Goal: Task Accomplishment & Management: Complete application form

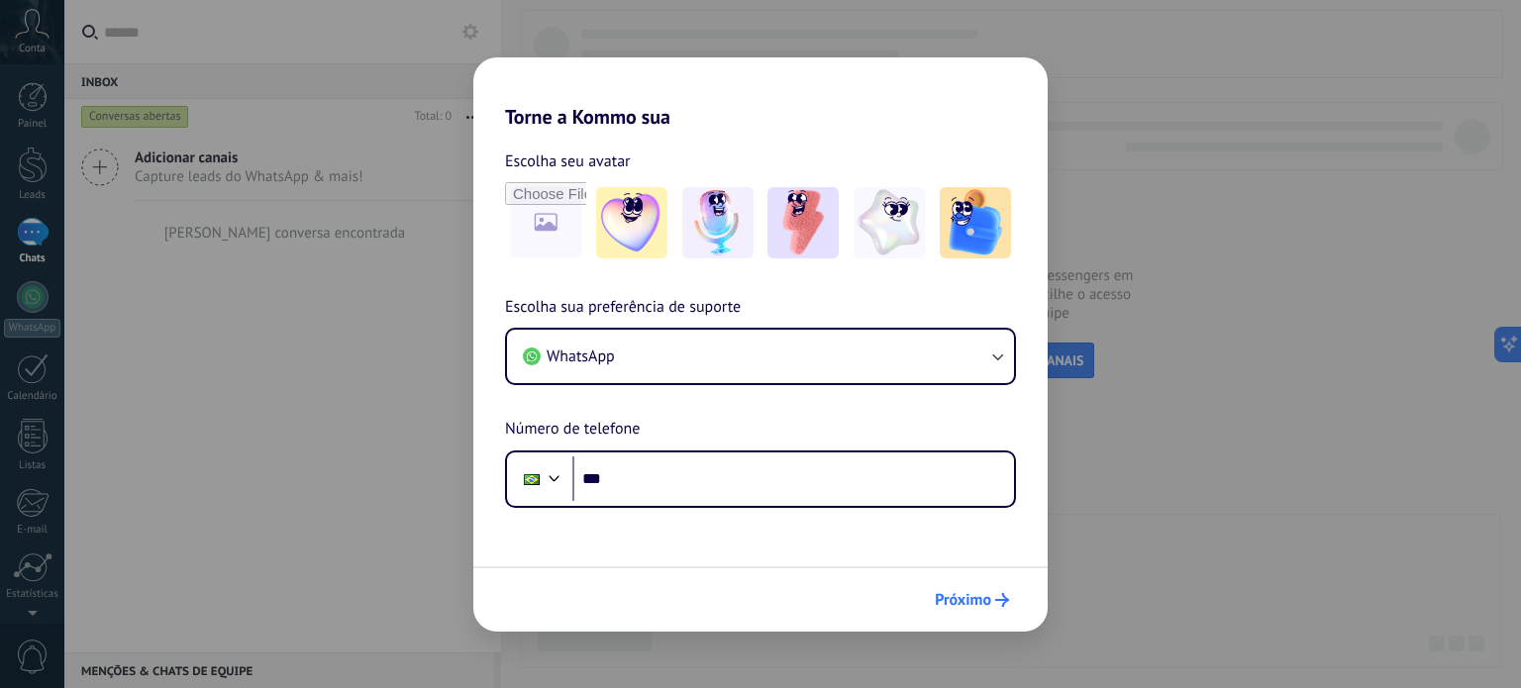
click at [959, 585] on button "Próximo" at bounding box center [972, 600] width 92 height 34
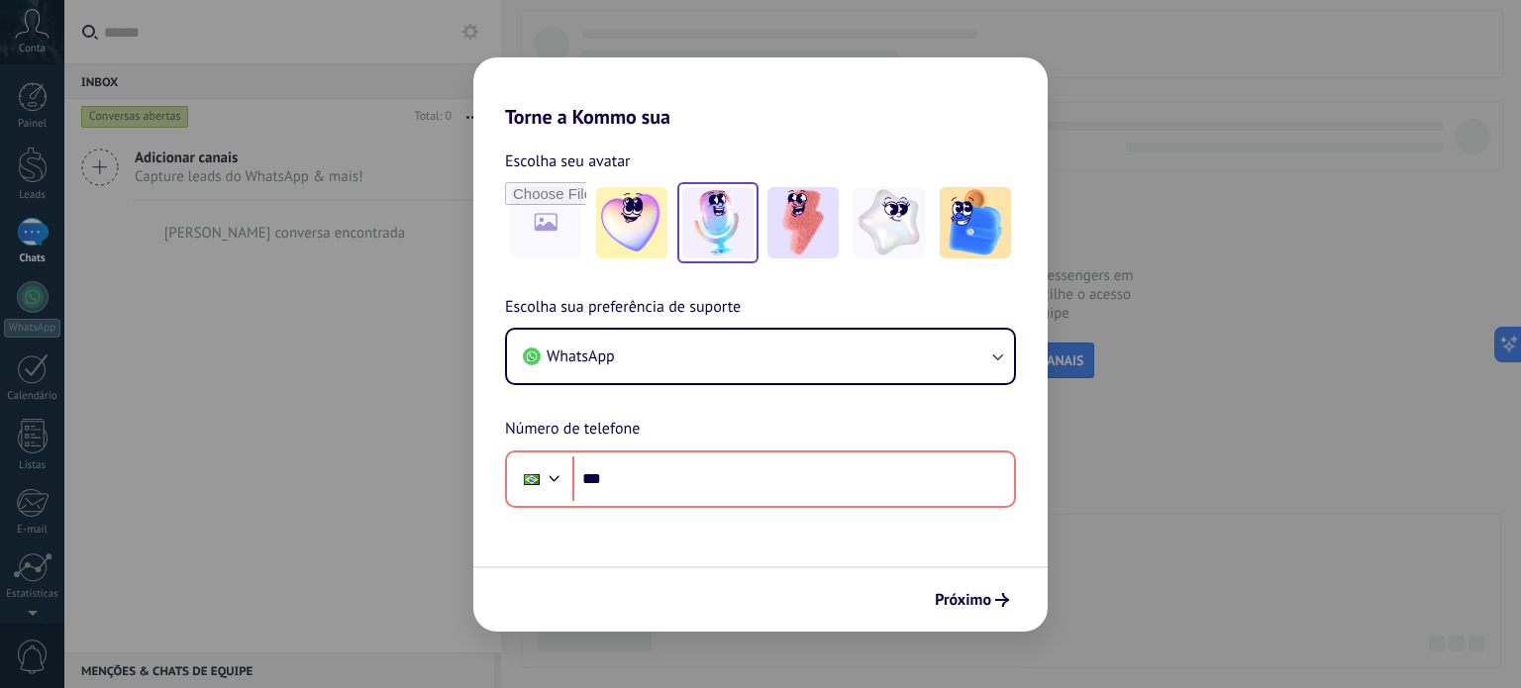
click at [727, 210] on img at bounding box center [717, 222] width 71 height 71
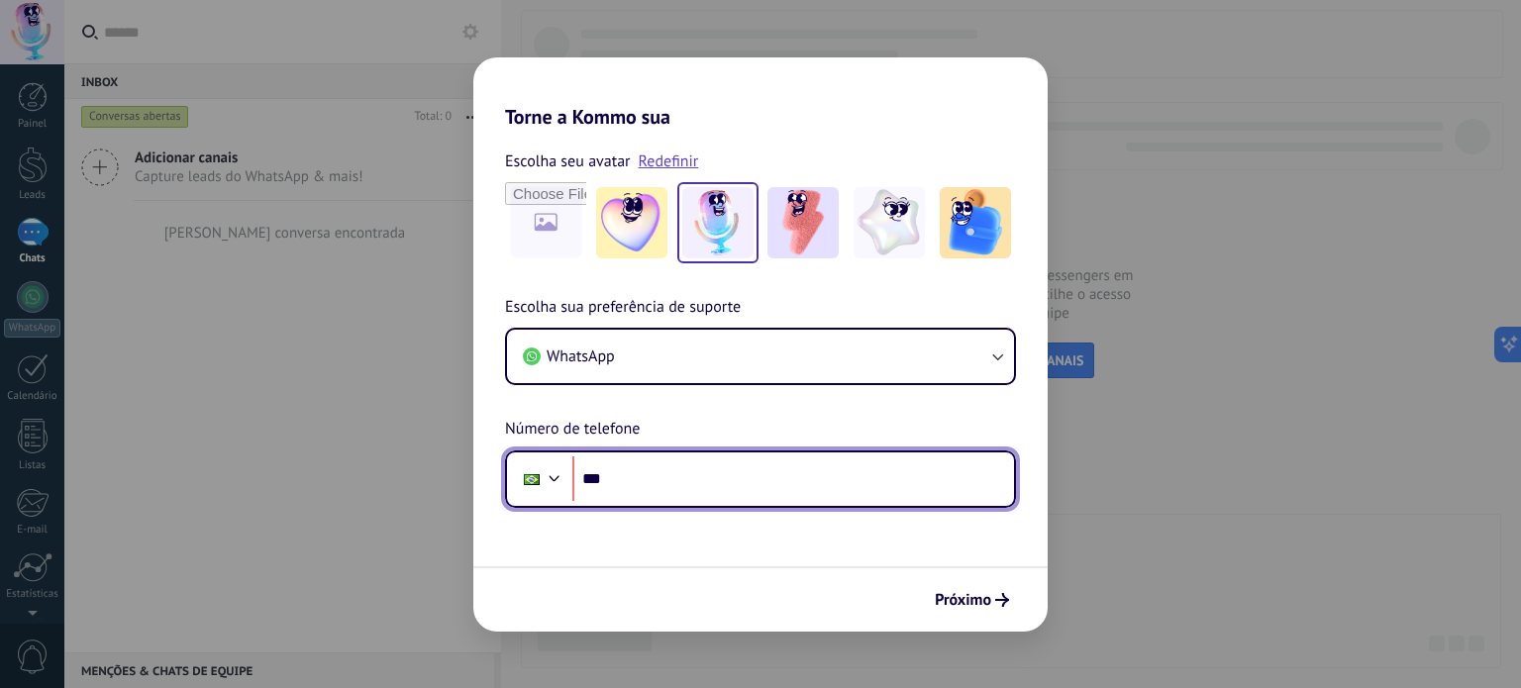
click at [686, 471] on input "***" at bounding box center [793, 480] width 442 height 46
type input "**********"
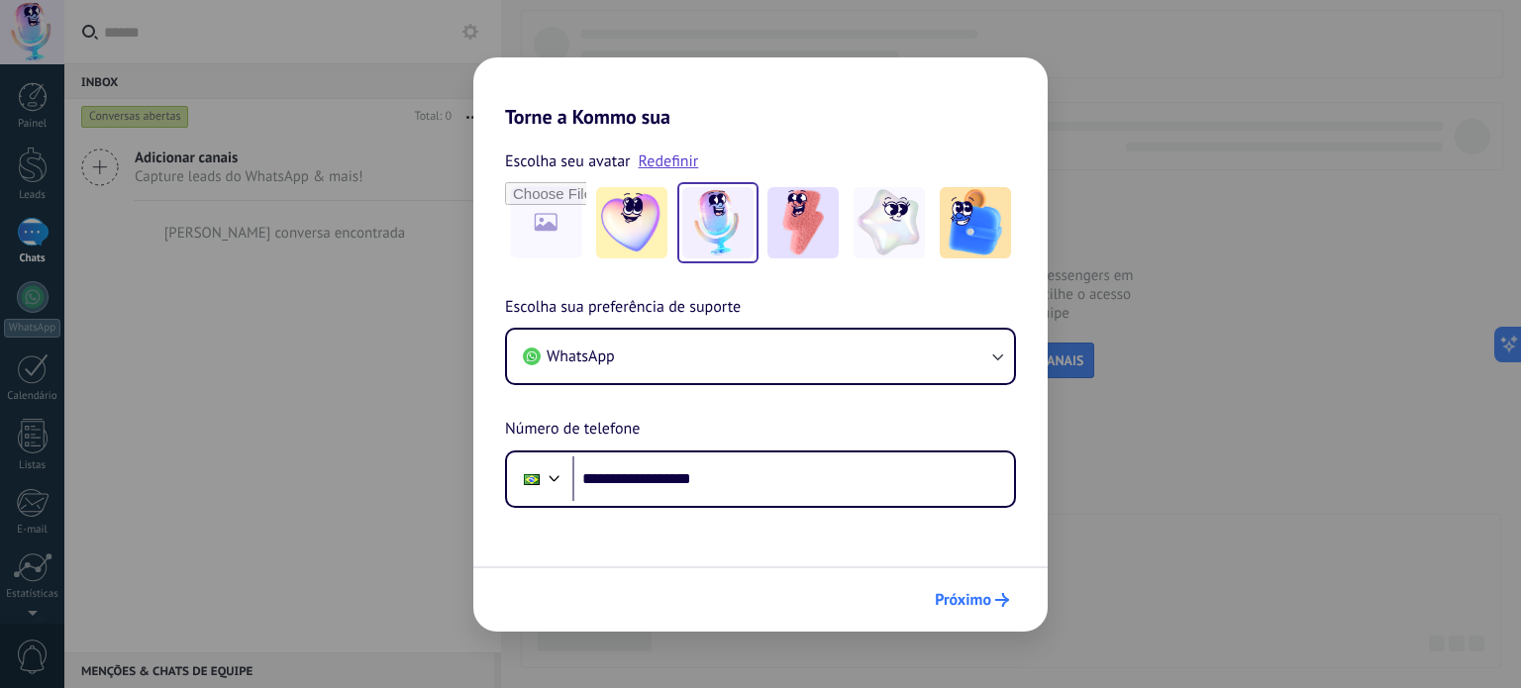
click at [982, 588] on button "Próximo" at bounding box center [972, 600] width 92 height 34
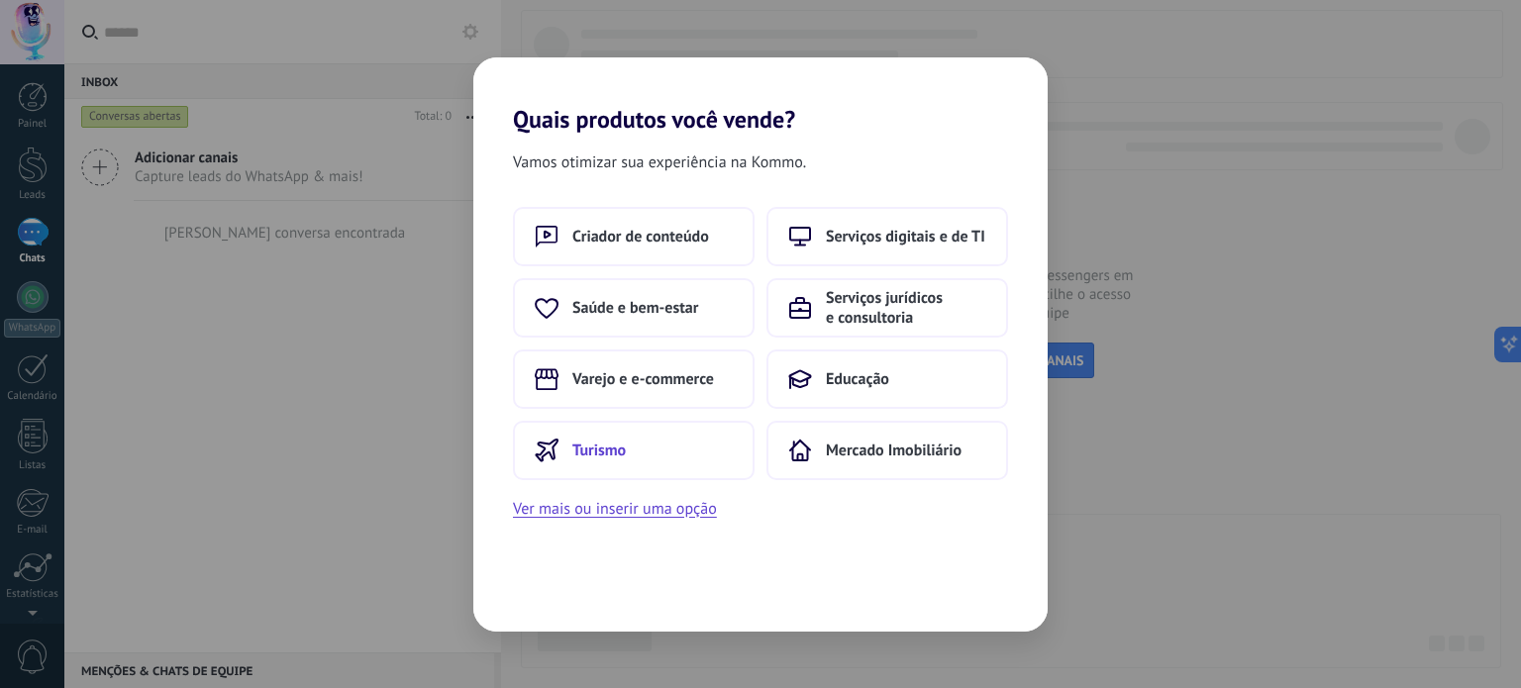
click at [685, 439] on button "Turismo" at bounding box center [634, 450] width 242 height 59
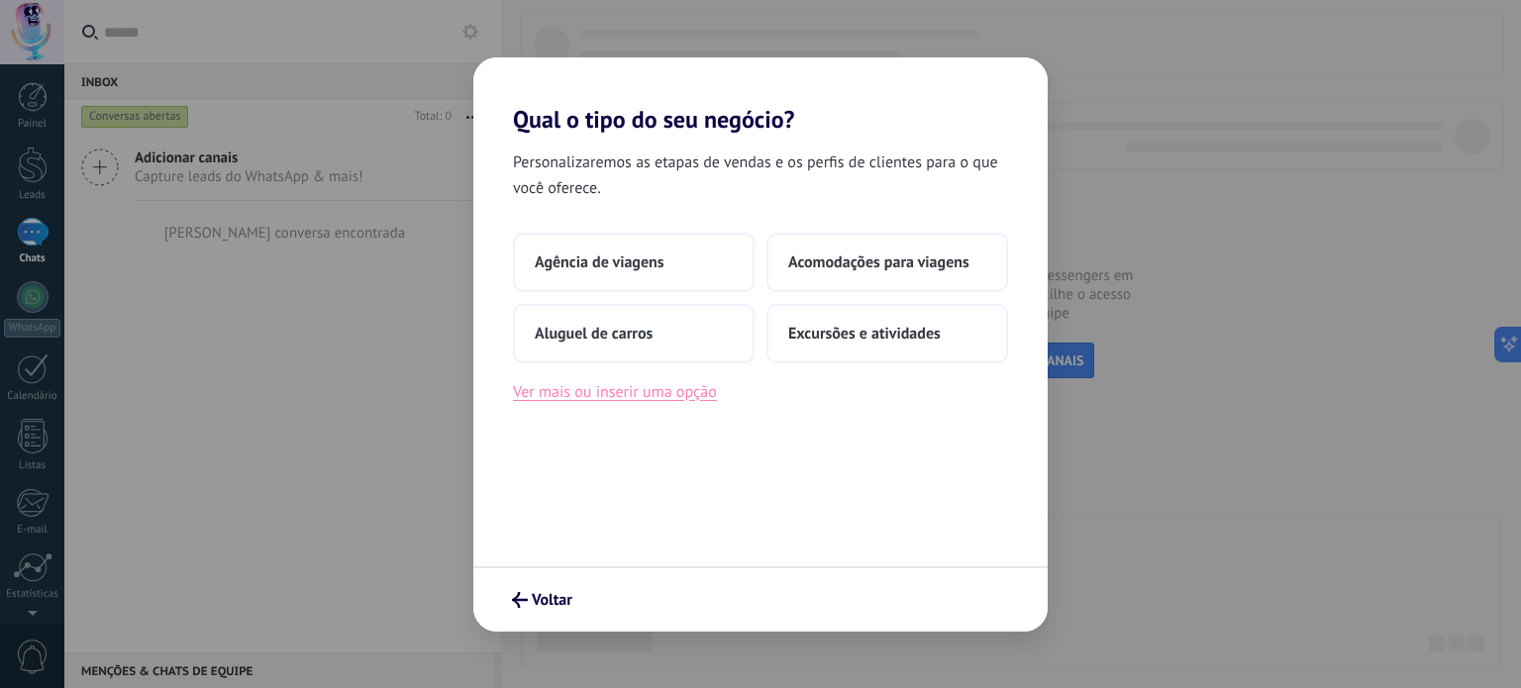
click at [696, 388] on button "Ver mais ou inserir uma opção" at bounding box center [615, 392] width 204 height 26
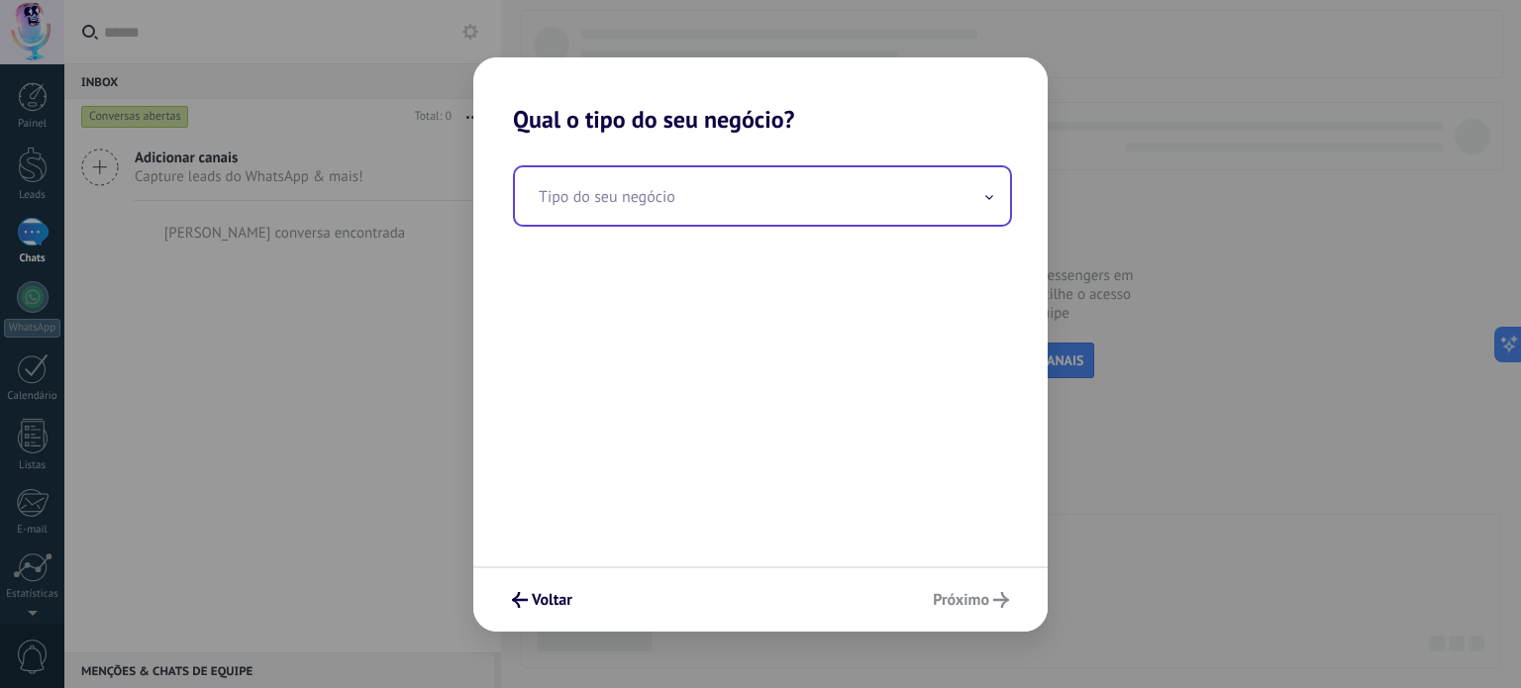
click at [757, 201] on input "text" at bounding box center [762, 195] width 495 height 57
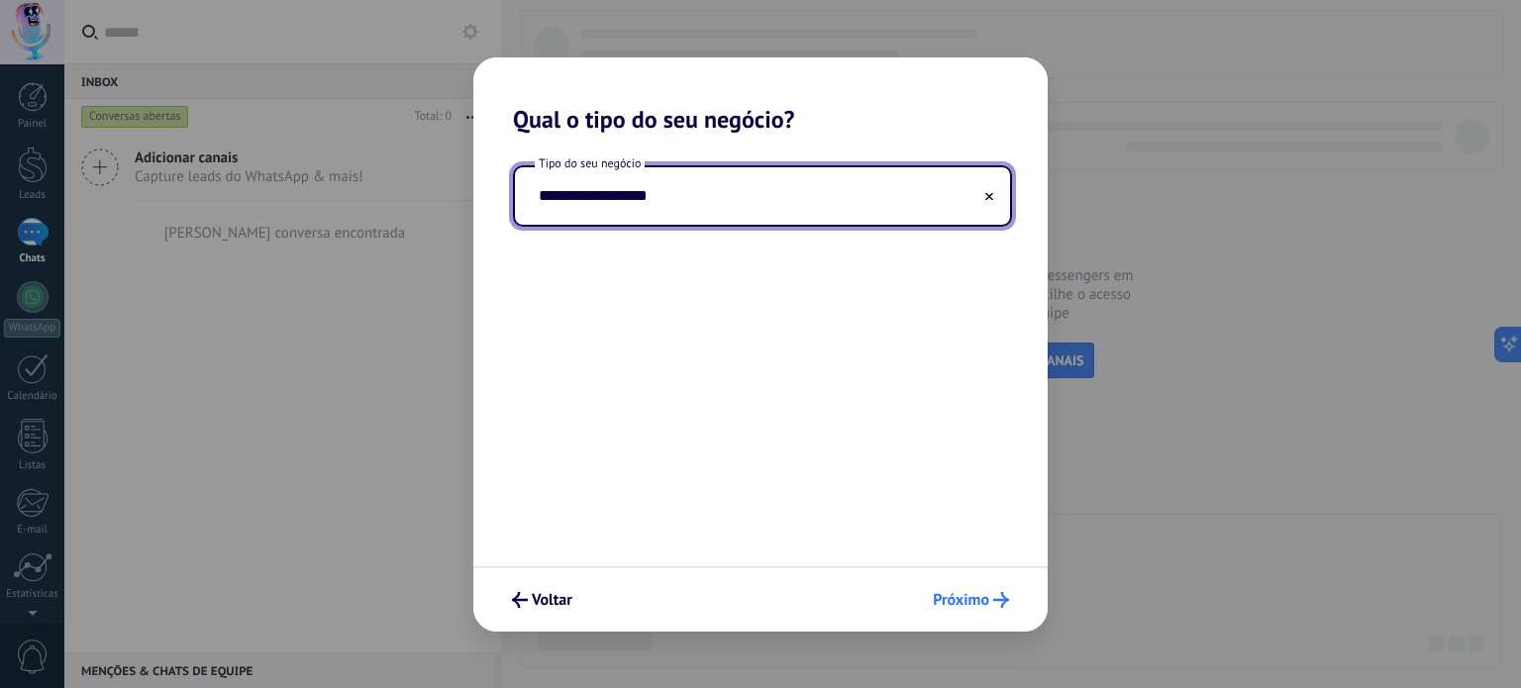
type input "**********"
click at [965, 595] on span "Próximo" at bounding box center [961, 600] width 56 height 14
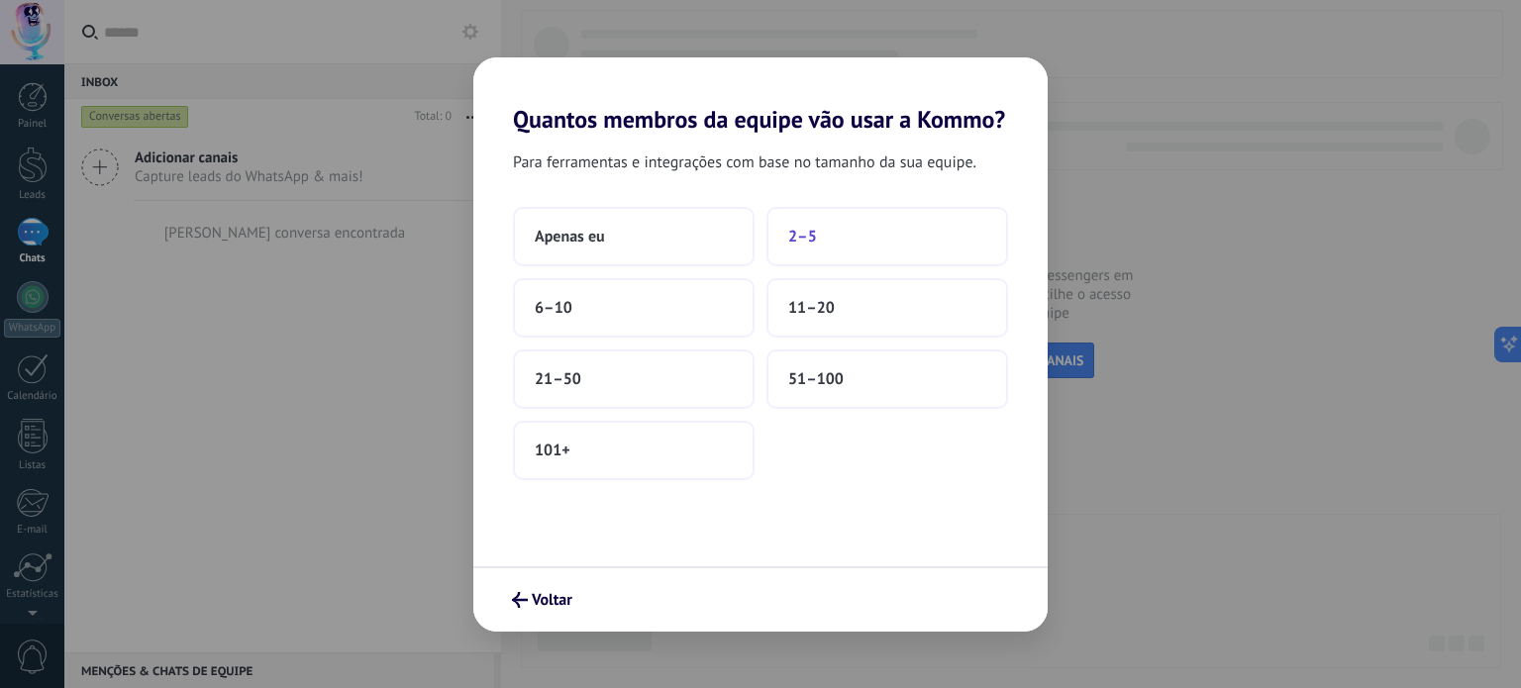
click at [845, 229] on button "2–5" at bounding box center [888, 236] width 242 height 59
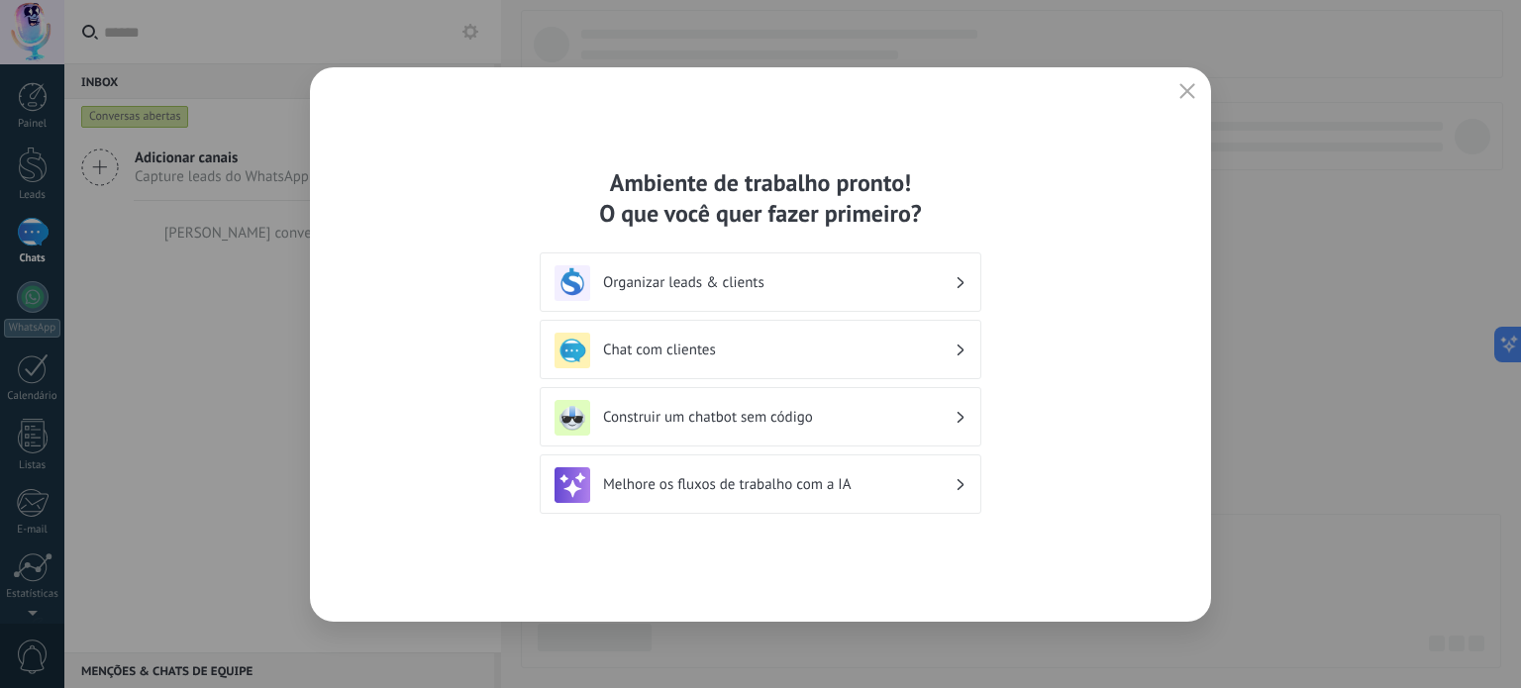
click at [903, 324] on div "Chat com clientes" at bounding box center [761, 349] width 442 height 59
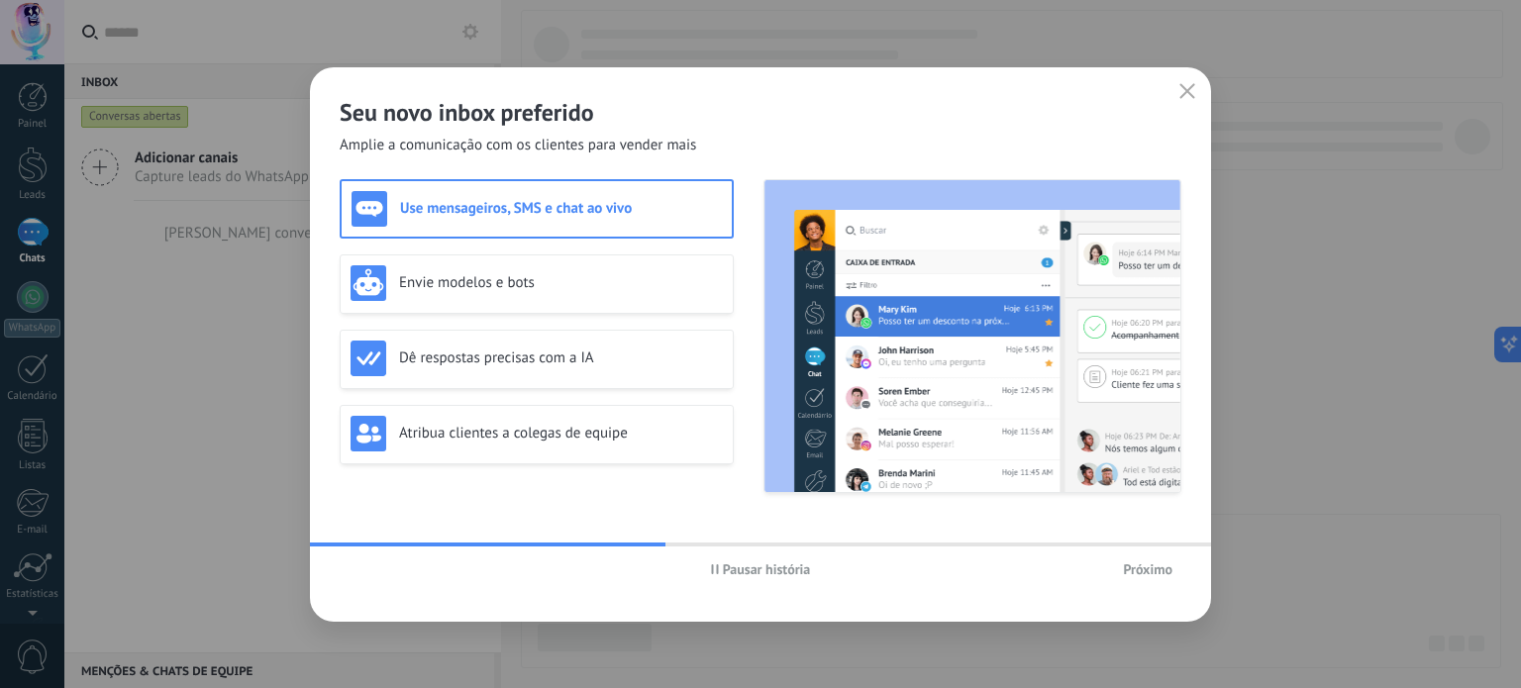
click at [1139, 572] on span "Próximo" at bounding box center [1148, 570] width 50 height 14
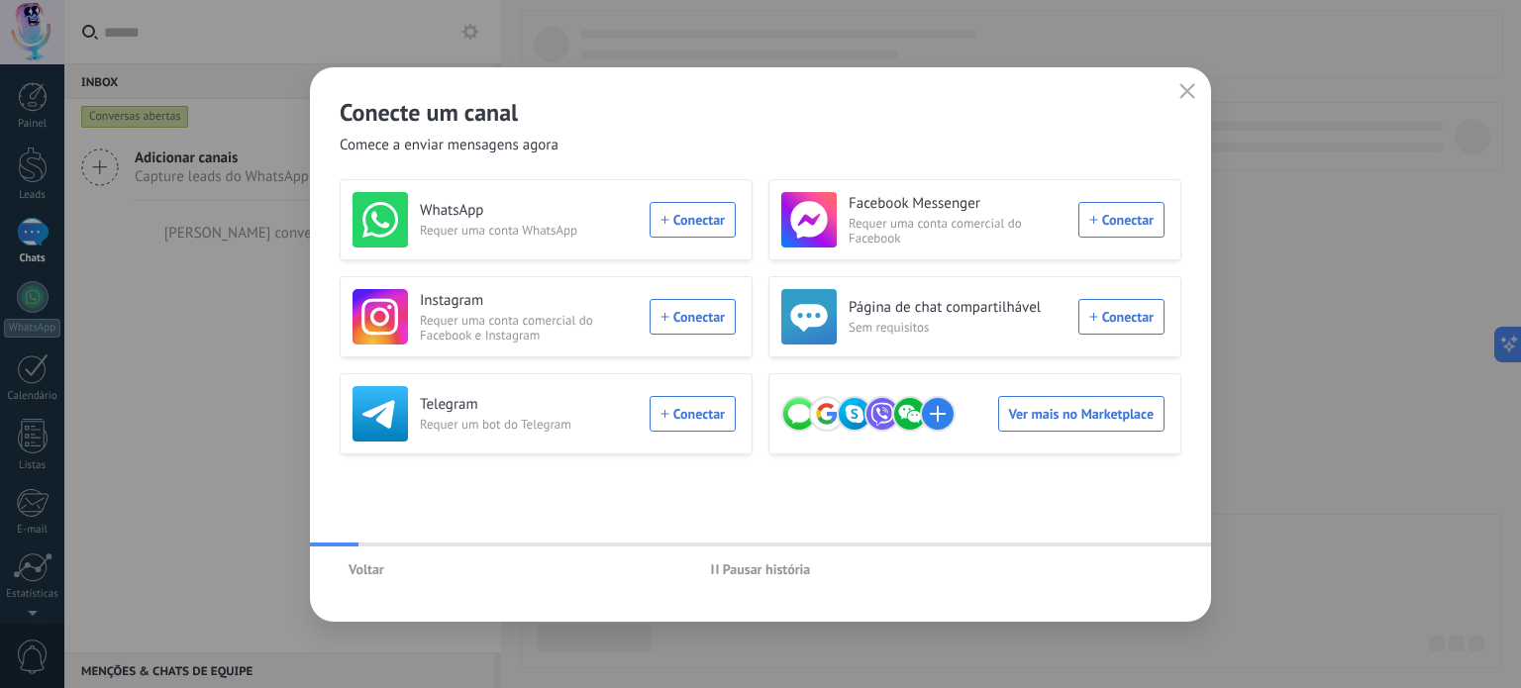
click at [1139, 572] on div "Voltar Pausar história" at bounding box center [760, 570] width 901 height 46
click at [705, 227] on div "WhatsApp Requer uma conta WhatsApp Conectar" at bounding box center [544, 219] width 383 height 55
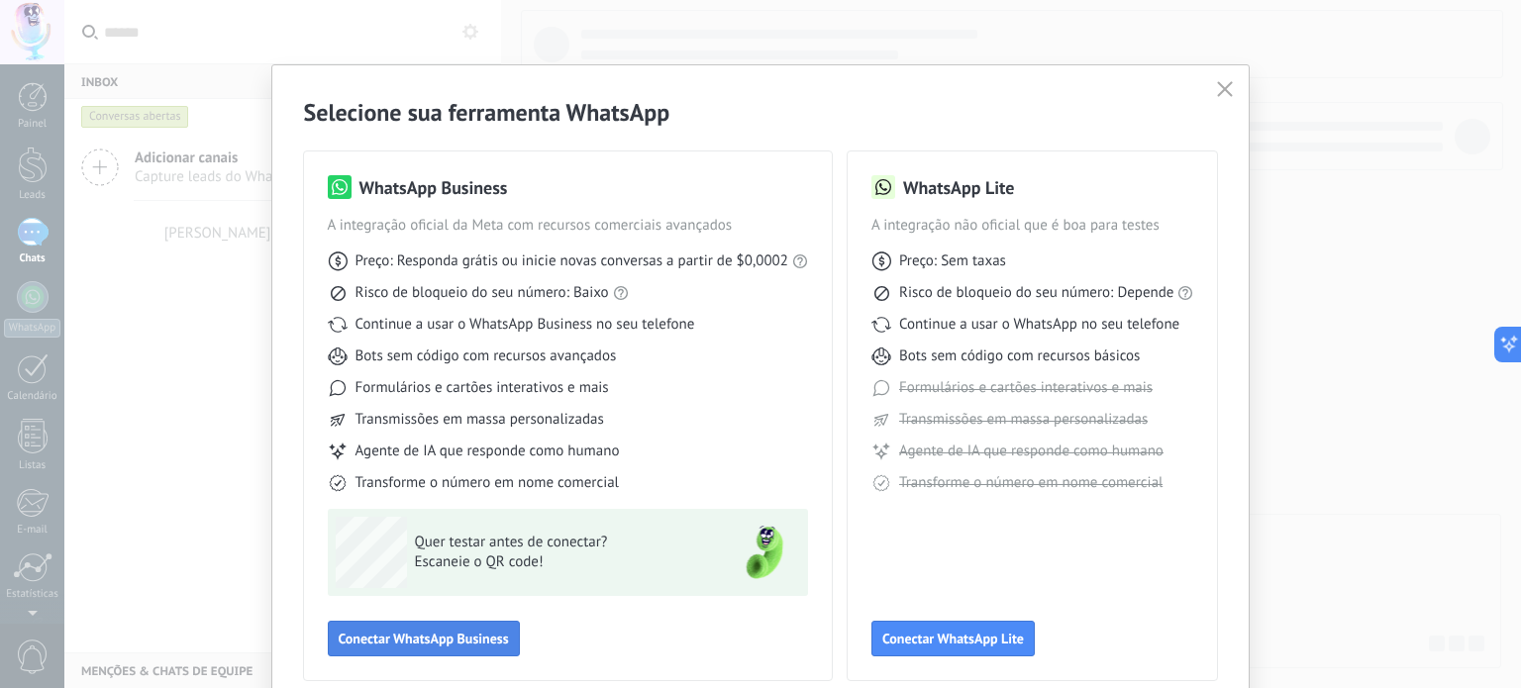
click at [474, 645] on span "Conectar WhatsApp Business" at bounding box center [424, 639] width 170 height 14
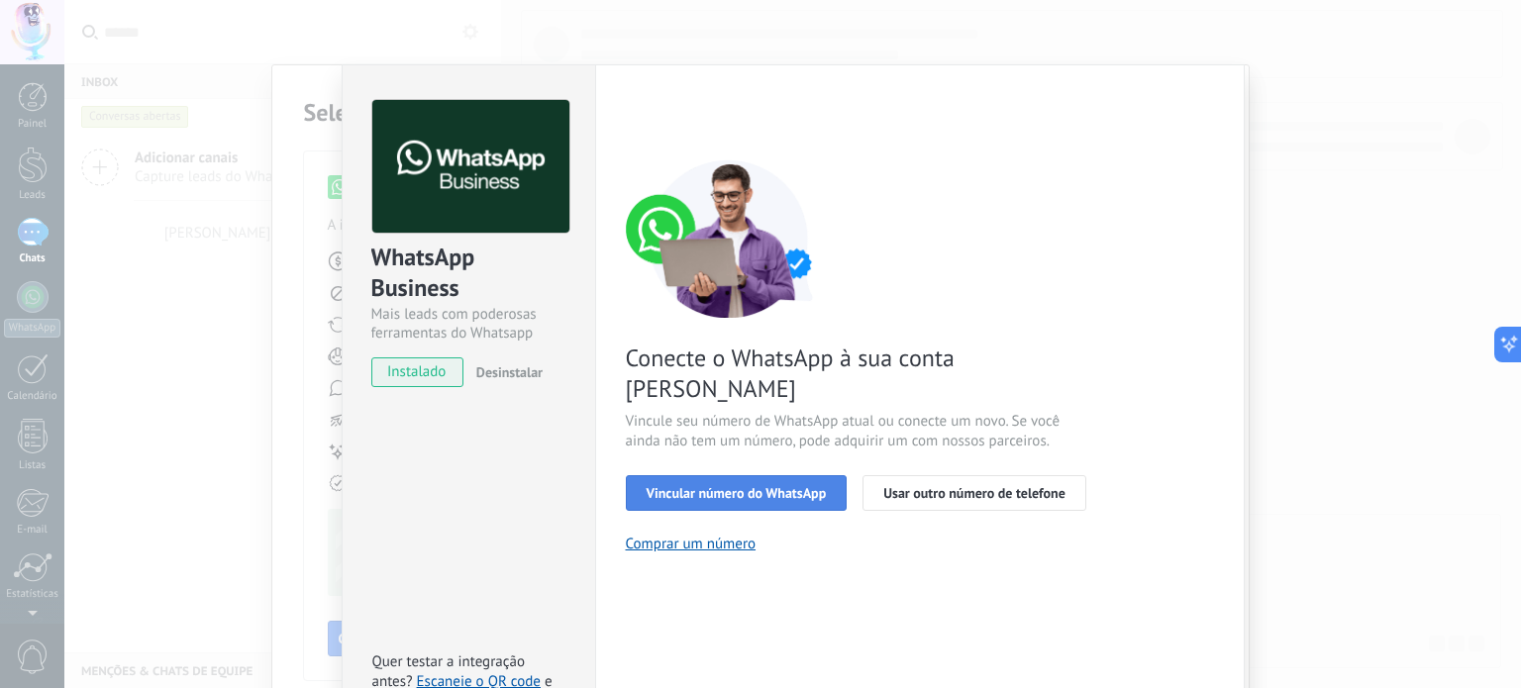
click at [783, 486] on span "Vincular número do WhatsApp" at bounding box center [737, 493] width 180 height 14
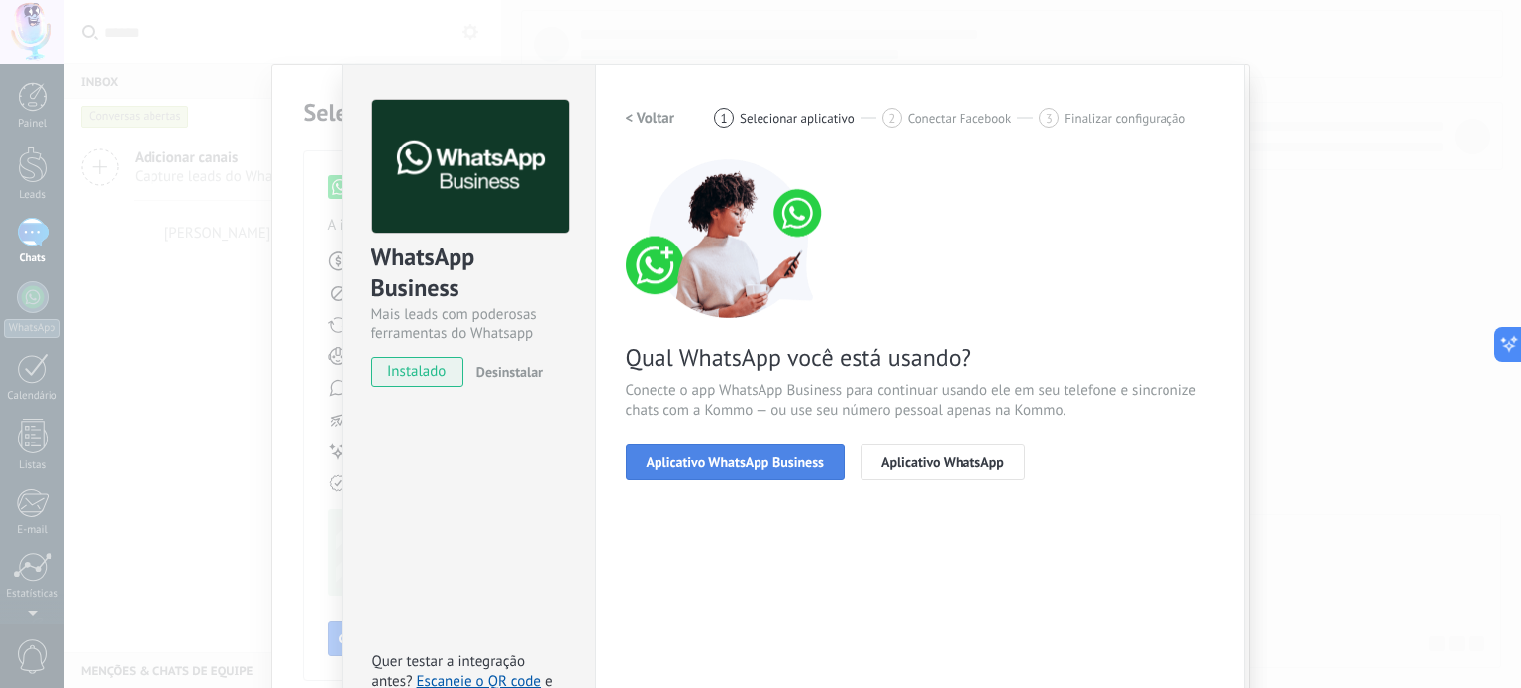
click at [776, 463] on span "Aplicativo WhatsApp Business" at bounding box center [735, 463] width 177 height 14
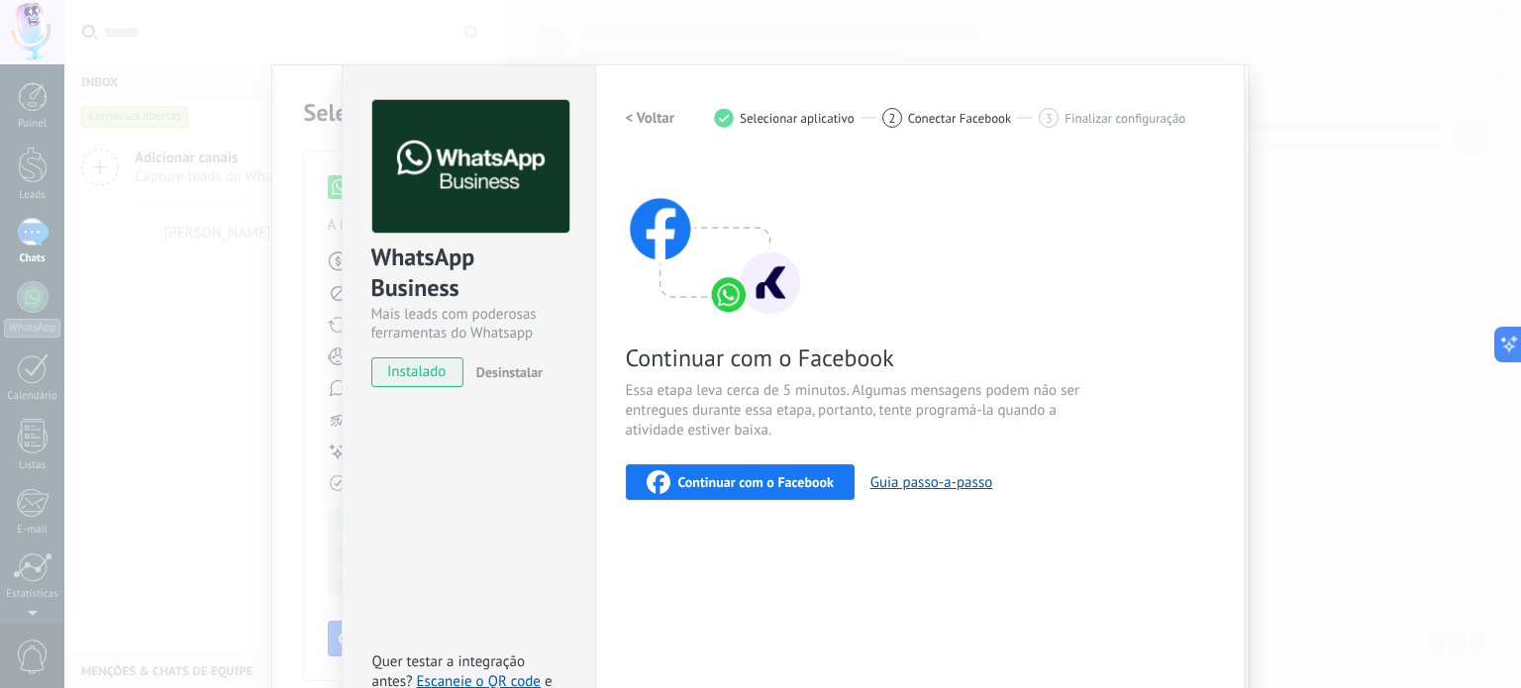
click at [812, 470] on div "Continuar com o Facebook" at bounding box center [740, 482] width 187 height 24
click at [923, 118] on span "Conectar Facebook" at bounding box center [960, 118] width 104 height 15
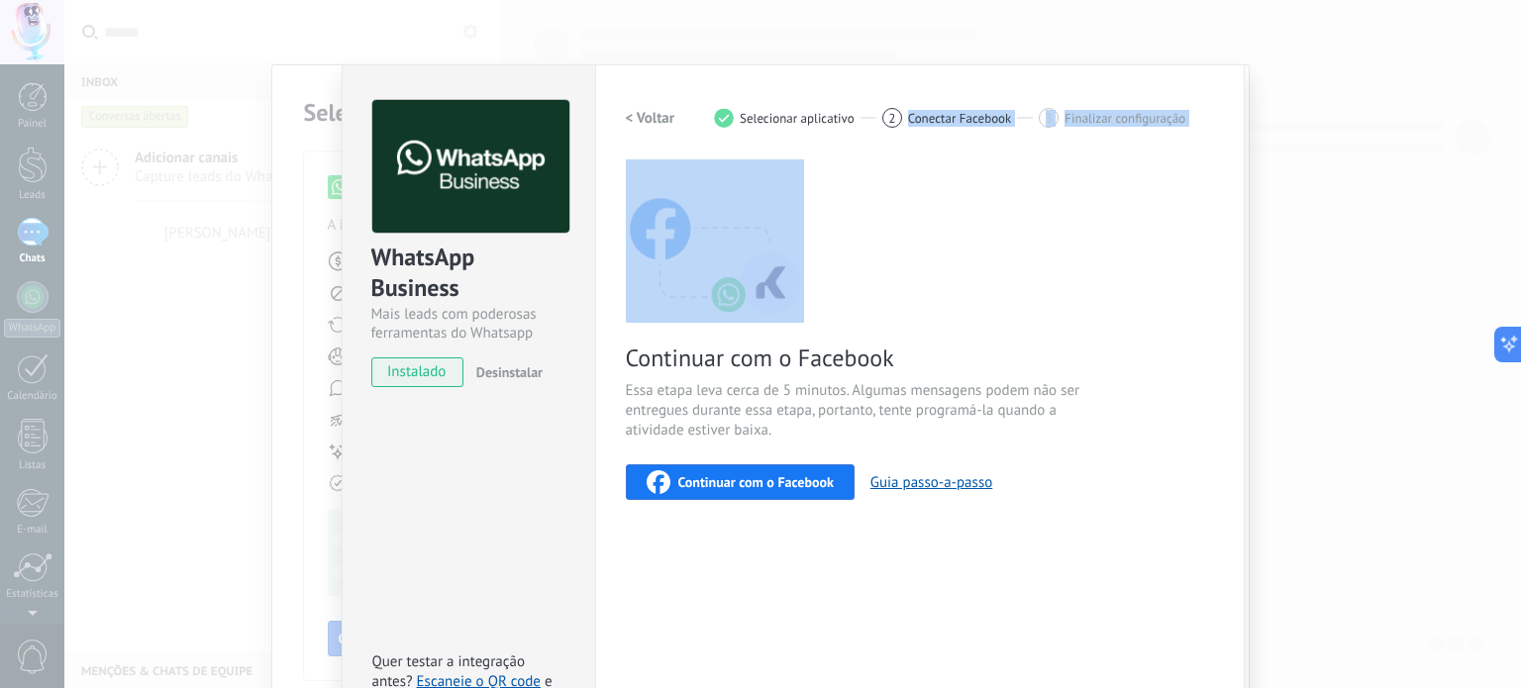
drag, startPoint x: 923, startPoint y: 118, endPoint x: 1083, endPoint y: 218, distance: 188.2
click at [1083, 218] on div "< Voltar 1 Selecionar aplicativo 2 Conectar Facebook 3 Finalizar configuração C…" at bounding box center [920, 300] width 588 height 400
click at [1176, 235] on div "Continuar com o Facebook Essa etapa leva cerca de 5 minutos. Algumas mensagens …" at bounding box center [920, 329] width 588 height 341
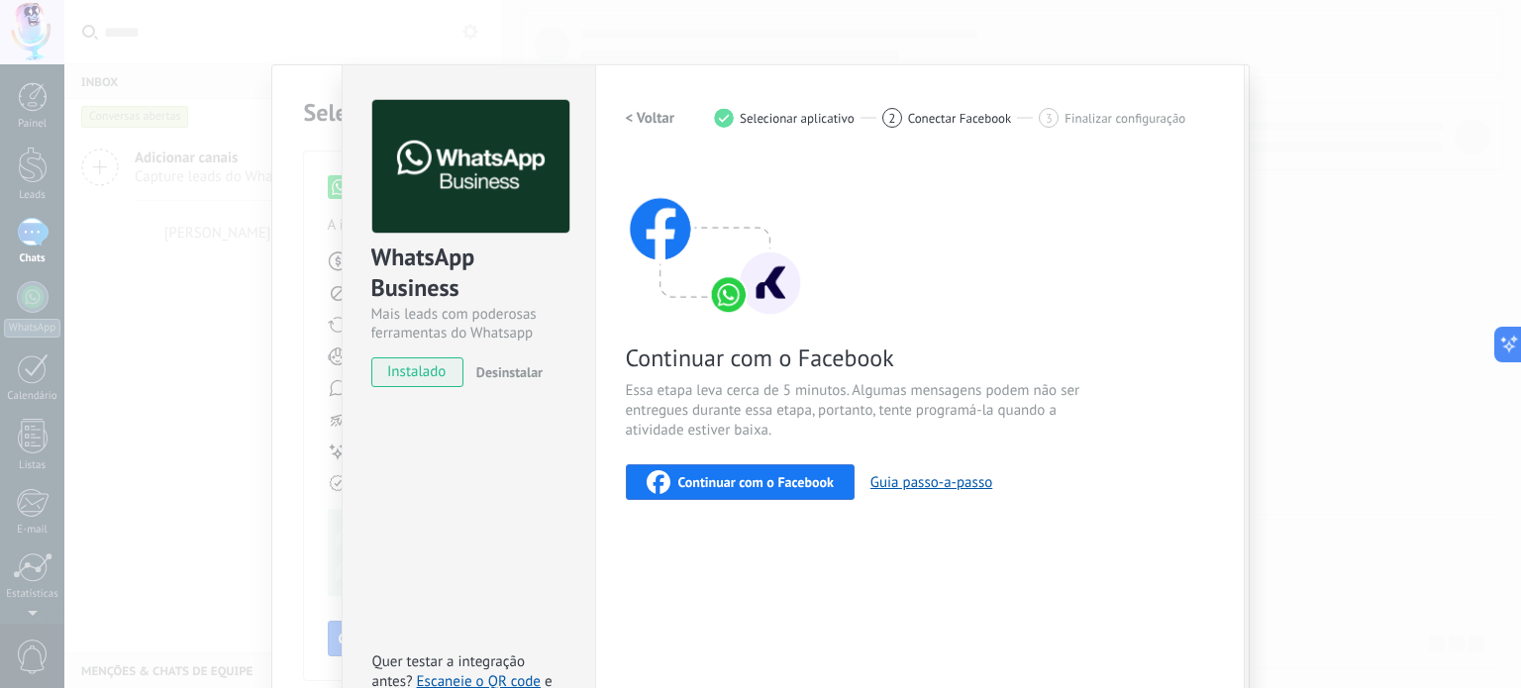
click at [316, 95] on div "WhatsApp Business Mais leads com poderosas ferramentas do Whatsapp instalado De…" at bounding box center [792, 344] width 1457 height 688
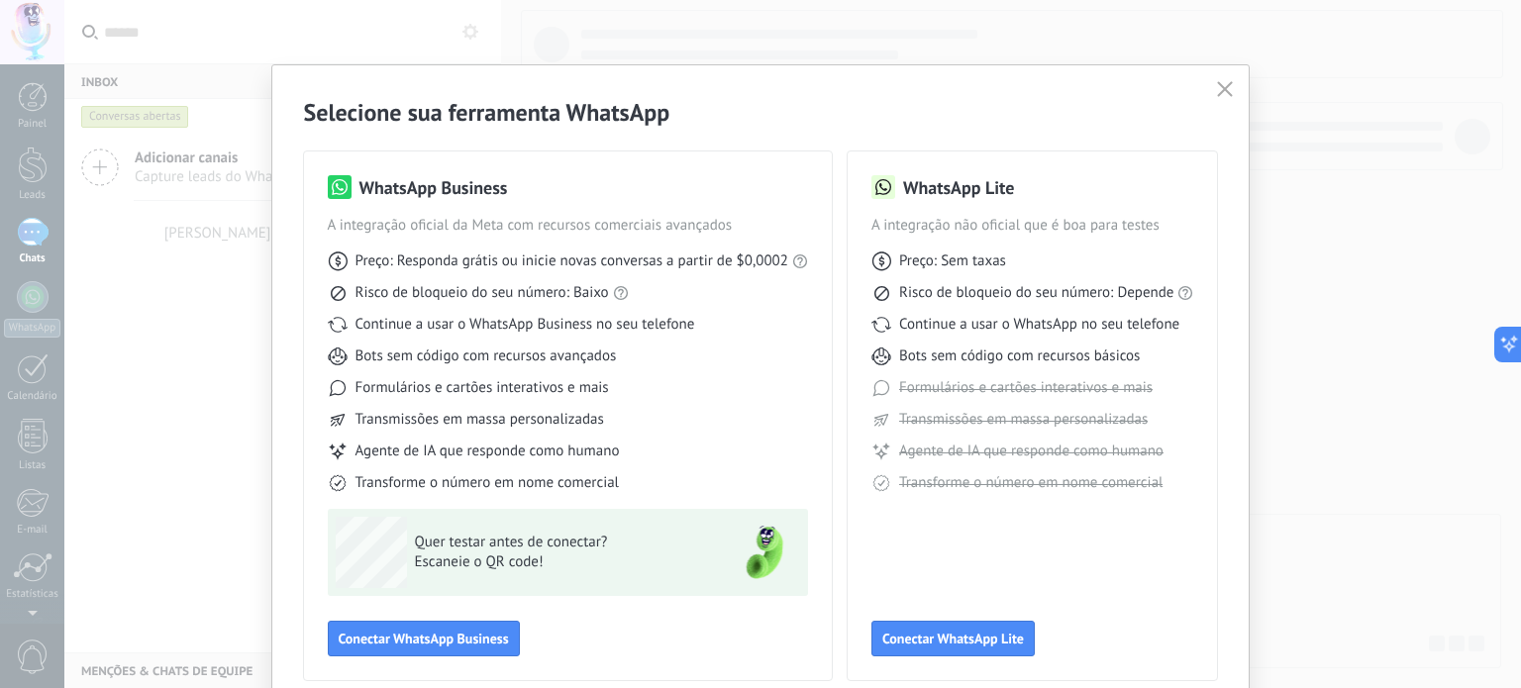
click at [1220, 98] on span "button" at bounding box center [1225, 90] width 16 height 18
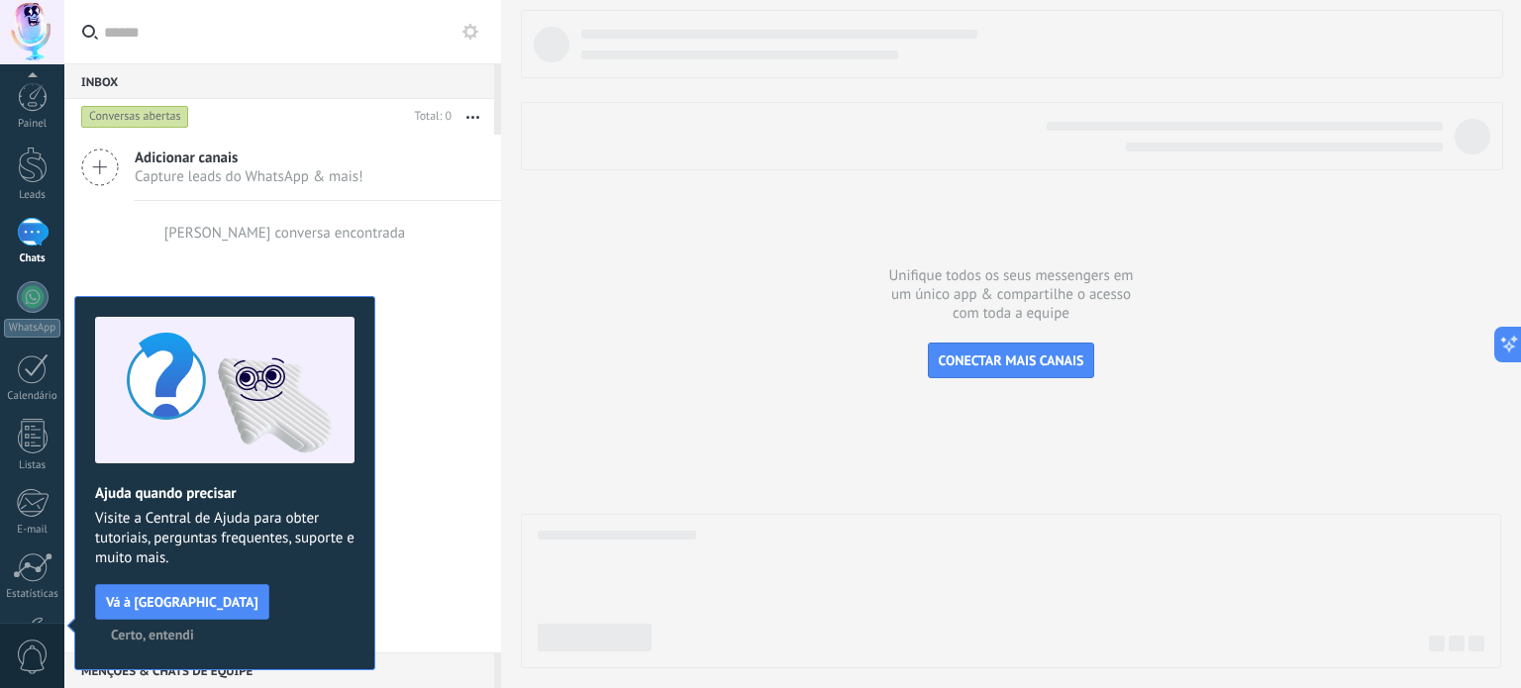
scroll to position [135, 0]
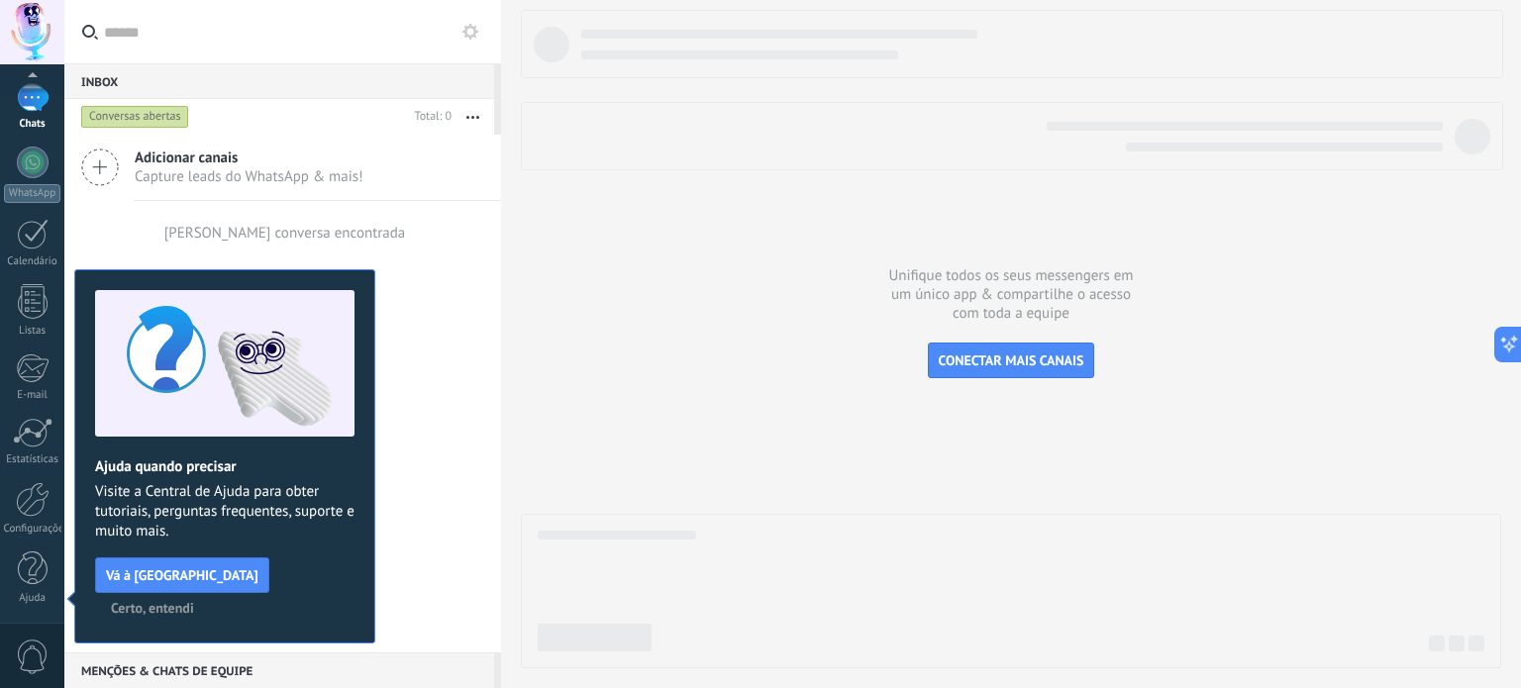
click at [194, 601] on span "Certo, entendi" at bounding box center [152, 608] width 83 height 14
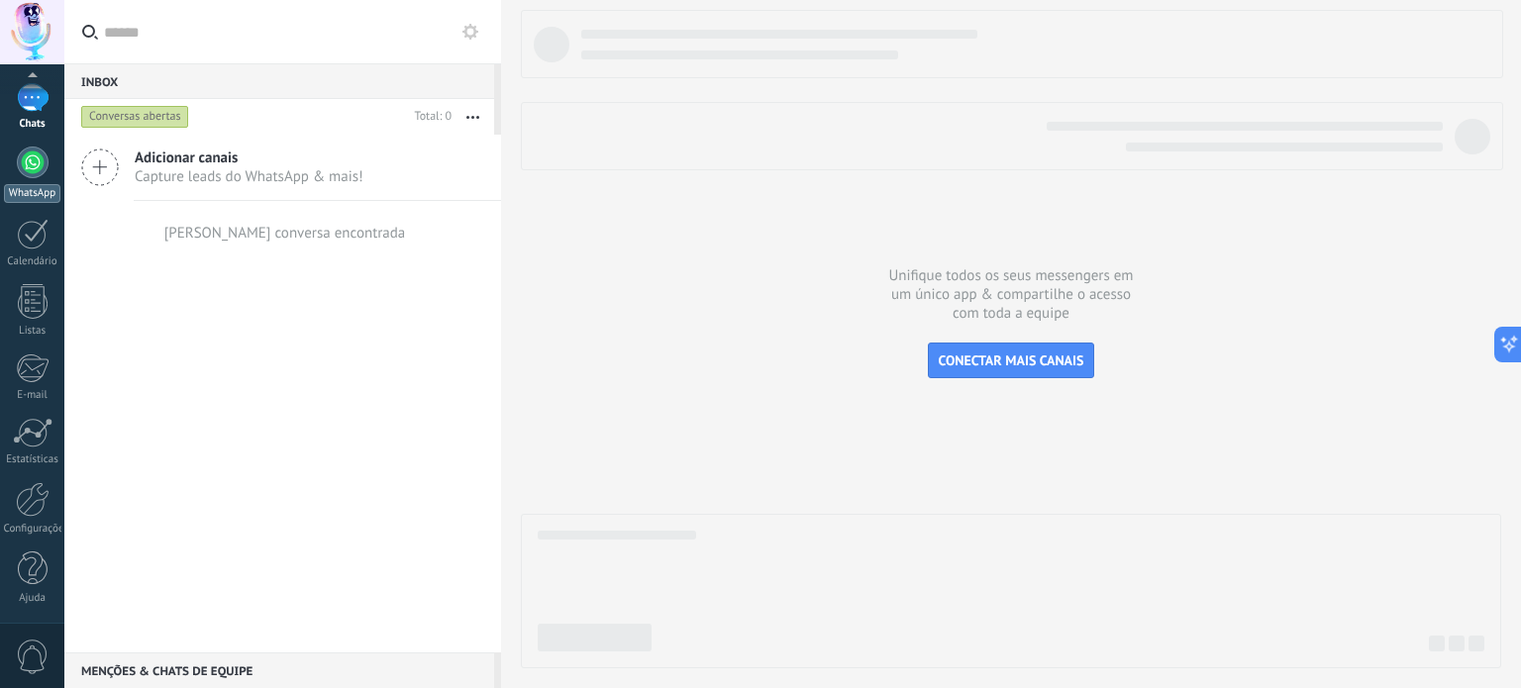
click at [23, 178] on link "WhatsApp" at bounding box center [32, 175] width 64 height 56
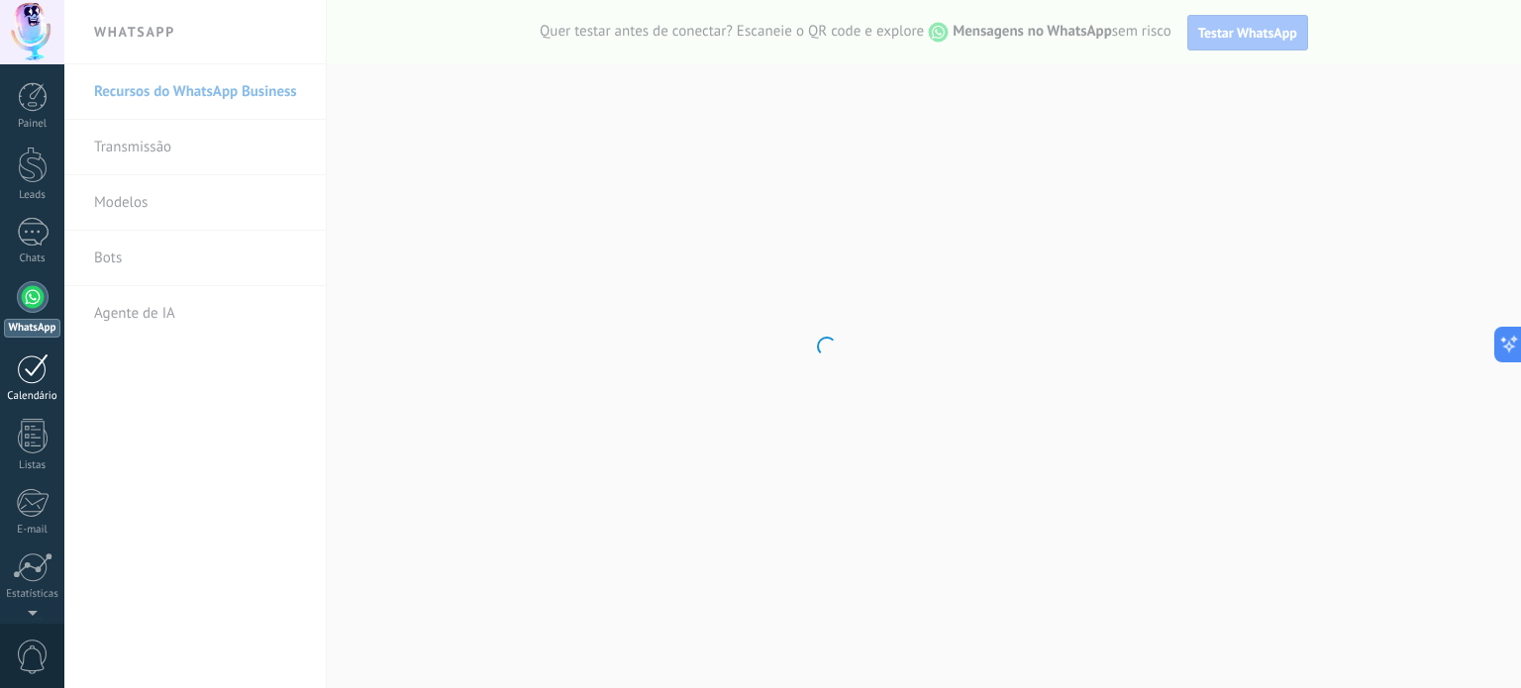
click at [33, 386] on link "Calendário" at bounding box center [32, 379] width 64 height 50
